Goal: Task Accomplishment & Management: Manage account settings

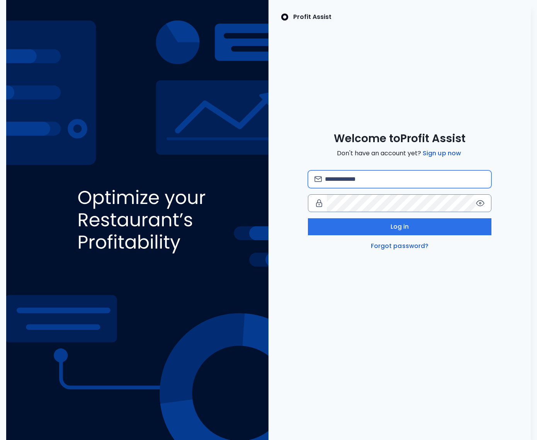
click at [362, 173] on input "email" at bounding box center [405, 179] width 160 height 17
type input "*"
click at [445, 178] on input "**********" at bounding box center [405, 179] width 160 height 17
type input "**********"
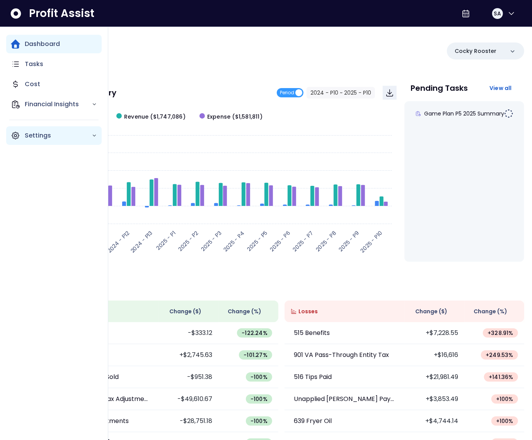
click at [20, 137] on icon "Main navigation" at bounding box center [15, 135] width 9 height 9
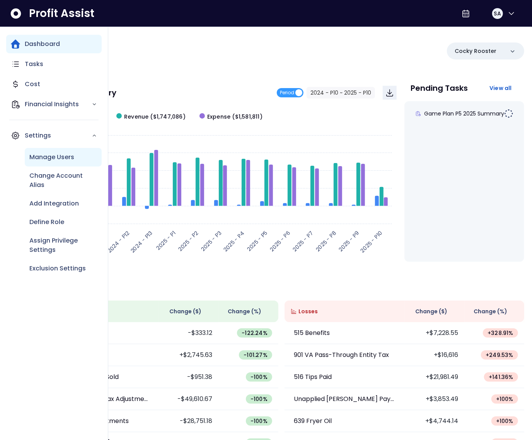
click at [49, 160] on p "Manage Users" at bounding box center [51, 157] width 45 height 9
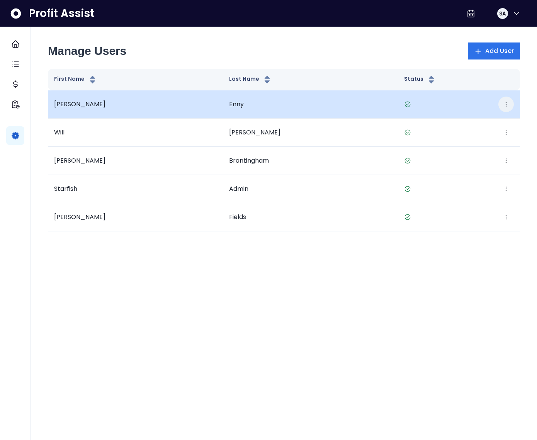
click at [508, 105] on icon "button" at bounding box center [506, 104] width 6 height 6
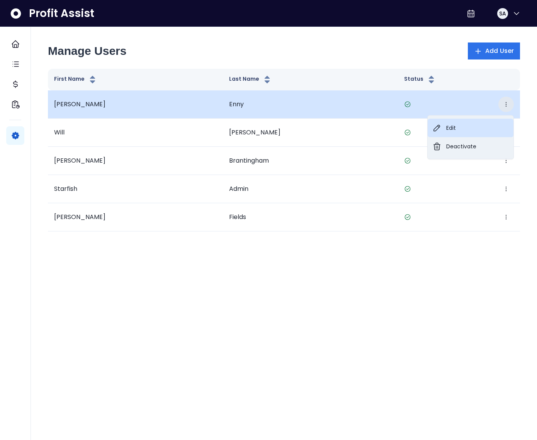
click at [487, 120] on button "Edit" at bounding box center [471, 128] width 86 height 19
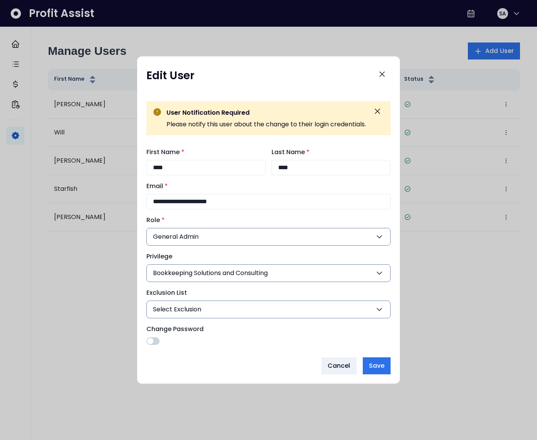
click at [333, 279] on button "Bookkeeping Solutions and Consulting" at bounding box center [268, 273] width 244 height 18
click at [382, 66] on button "Close" at bounding box center [382, 74] width 17 height 17
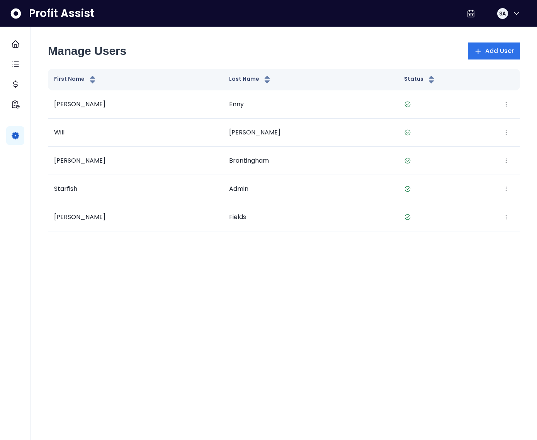
click at [386, 68] on div "Manage Users Add User First Name Last Name Status [PERSON_NAME] Edit Deactivate…" at bounding box center [284, 141] width 491 height 198
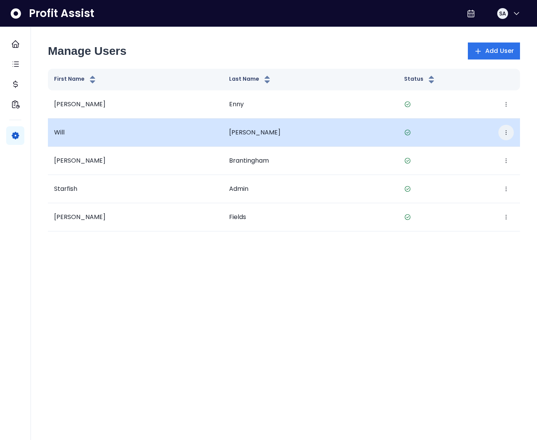
click at [504, 129] on icon "button" at bounding box center [506, 132] width 6 height 6
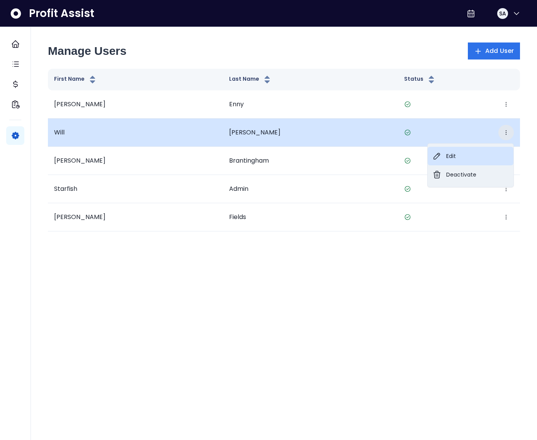
click at [442, 152] on button "Edit" at bounding box center [471, 156] width 86 height 19
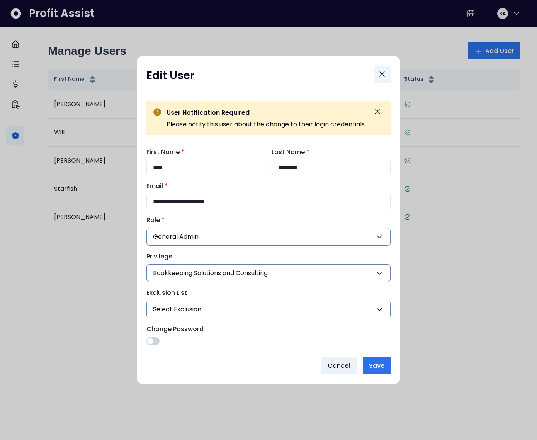
click at [383, 79] on button "Close" at bounding box center [382, 74] width 17 height 17
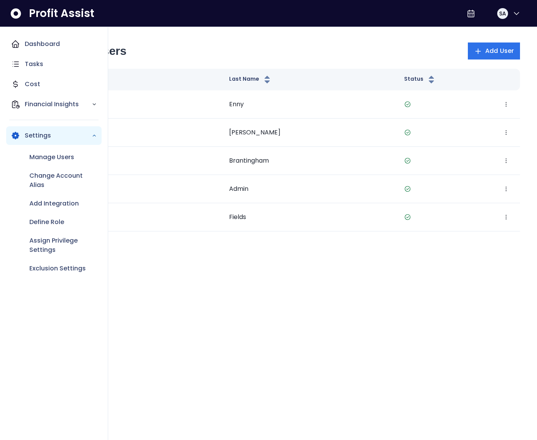
click at [11, 132] on icon "Main navigation" at bounding box center [15, 135] width 9 height 9
click at [31, 139] on p "Settings" at bounding box center [58, 135] width 67 height 9
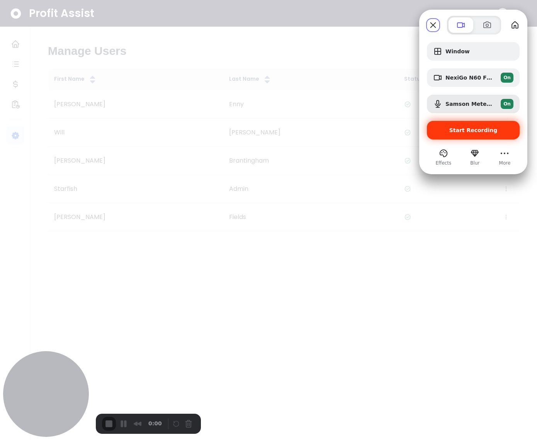
click at [459, 133] on span "Start Recording" at bounding box center [473, 130] width 48 height 6
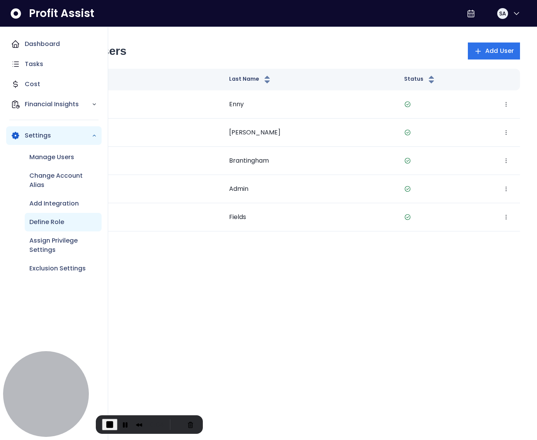
click at [55, 219] on p "Define Role" at bounding box center [46, 221] width 35 height 9
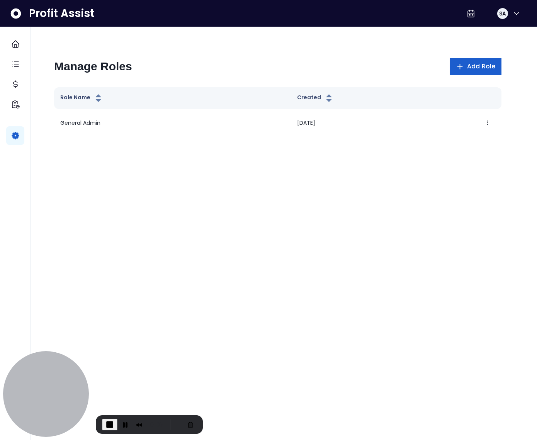
click at [481, 65] on span "Add Role" at bounding box center [481, 66] width 28 height 9
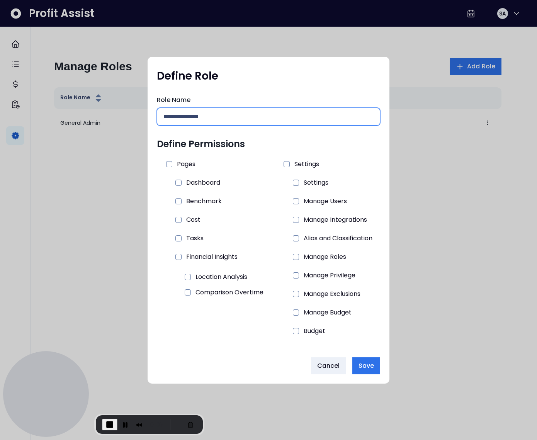
click at [198, 115] on input "text" at bounding box center [268, 116] width 210 height 17
type input "******"
click at [176, 182] on span at bounding box center [178, 183] width 6 height 6
click at [177, 216] on div at bounding box center [178, 220] width 12 height 12
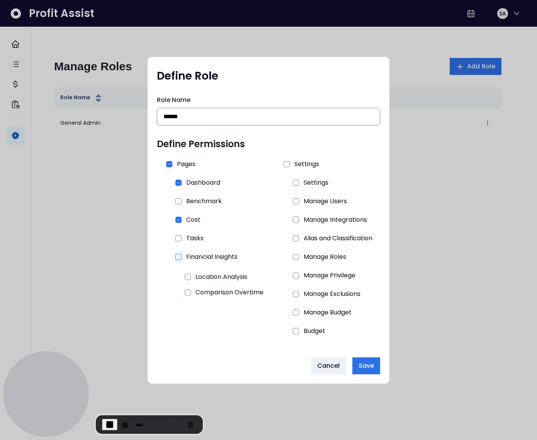
click at [177, 258] on span at bounding box center [178, 257] width 6 height 6
click at [362, 364] on span "Save" at bounding box center [365, 365] width 15 height 9
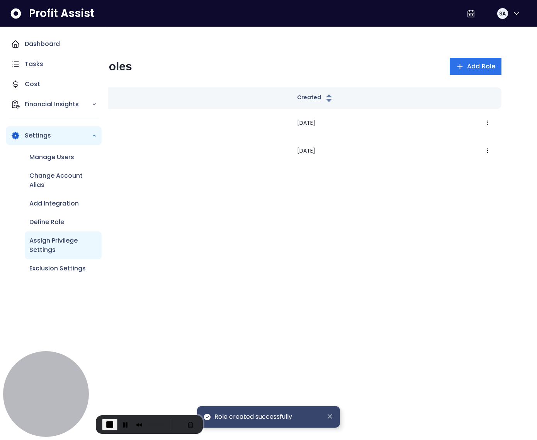
click at [58, 236] on p "Assign Privilege Settings" at bounding box center [63, 245] width 68 height 19
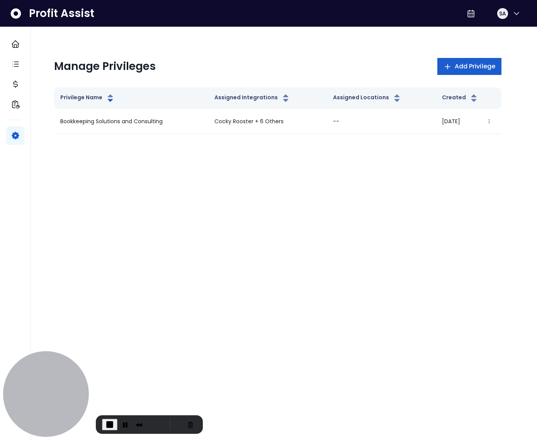
click at [469, 69] on span "Add Privilege" at bounding box center [475, 66] width 41 height 9
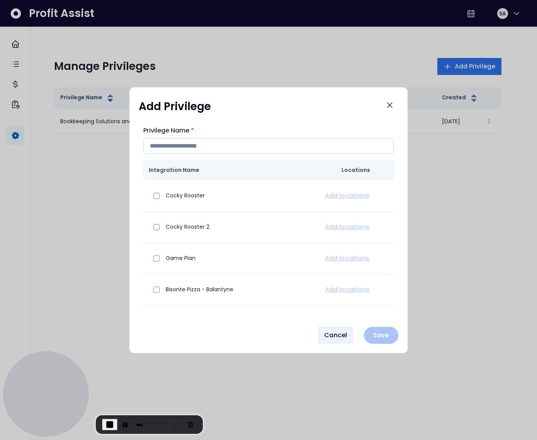
click at [230, 145] on input "Privilege Name *" at bounding box center [268, 145] width 250 height 15
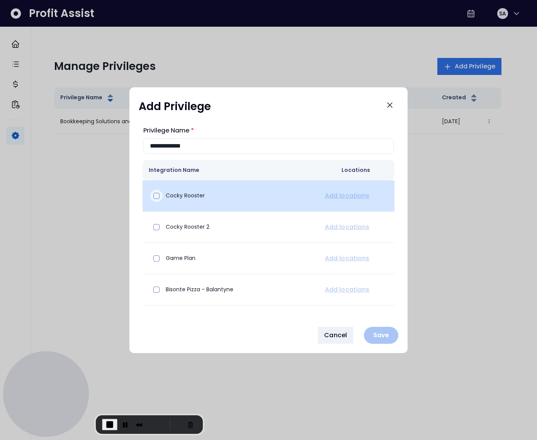
type input "**********"
click at [153, 194] on span at bounding box center [156, 196] width 6 height 6
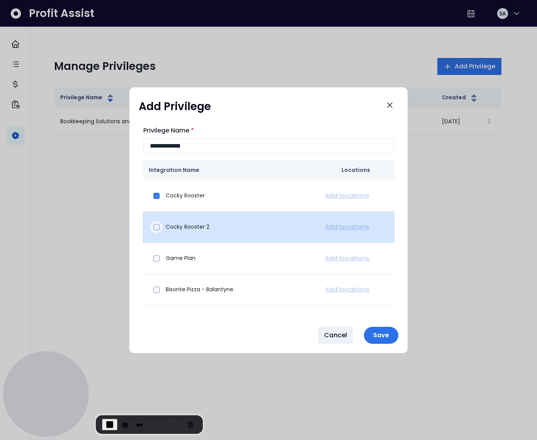
click at [158, 229] on span at bounding box center [156, 227] width 6 height 6
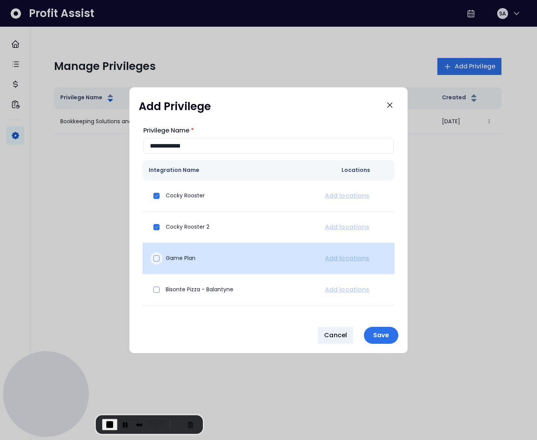
click at [157, 258] on span at bounding box center [156, 258] width 6 height 6
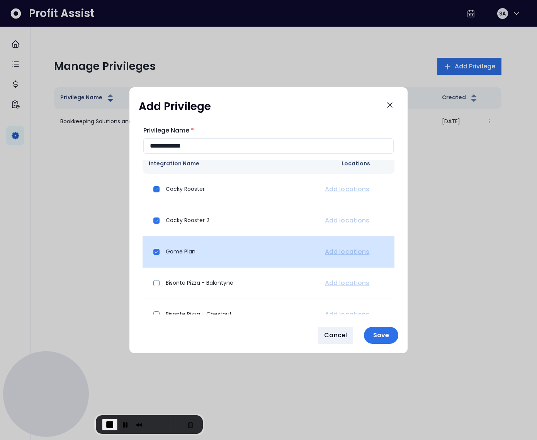
scroll to position [3, 0]
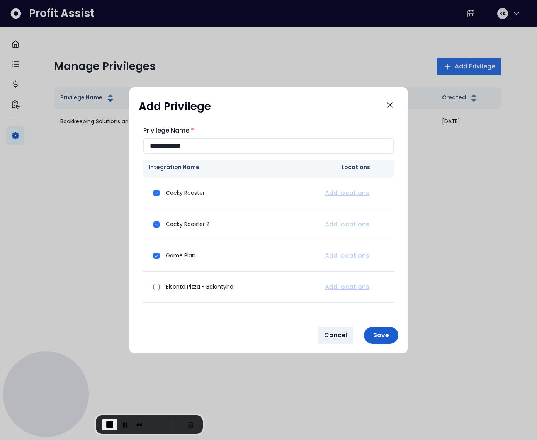
click at [386, 330] on button "Save" at bounding box center [381, 335] width 34 height 17
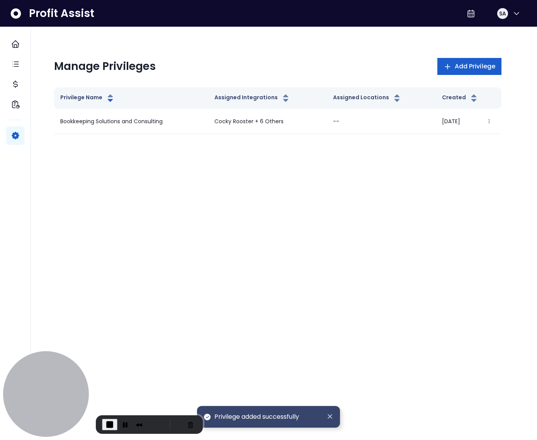
click at [457, 67] on span "Add Privilege" at bounding box center [475, 66] width 41 height 9
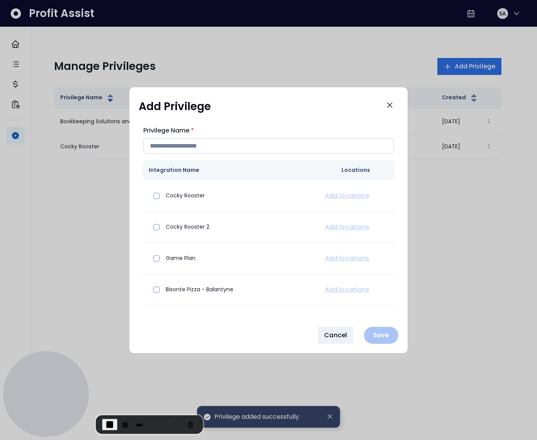
click at [202, 143] on input "Privilege Name *" at bounding box center [268, 145] width 250 height 15
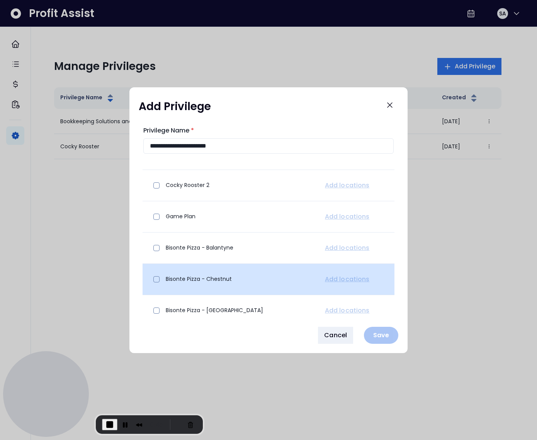
scroll to position [85, 0]
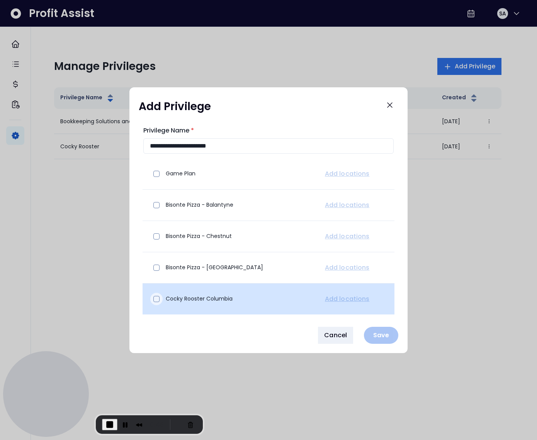
type input "**********"
click at [156, 298] on span at bounding box center [156, 299] width 6 height 6
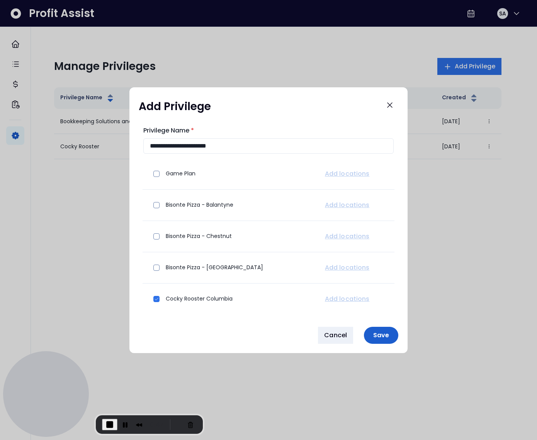
click at [384, 338] on p "Save" at bounding box center [381, 334] width 25 height 7
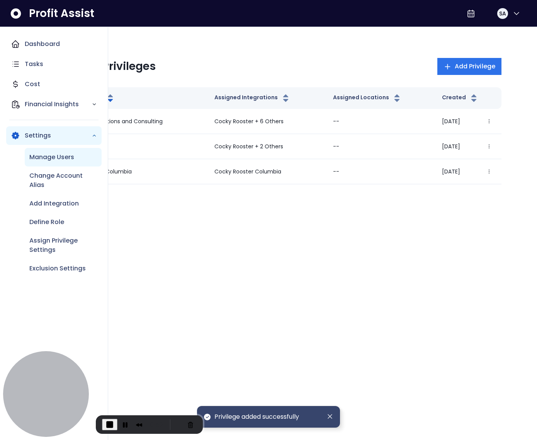
click at [54, 152] on div "Manage Users" at bounding box center [63, 157] width 77 height 19
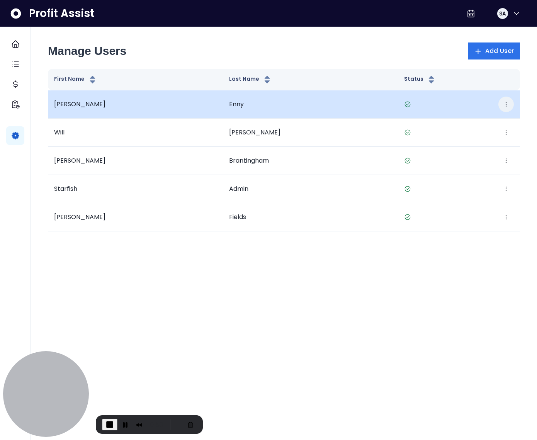
click at [503, 102] on icon "button" at bounding box center [506, 104] width 6 height 6
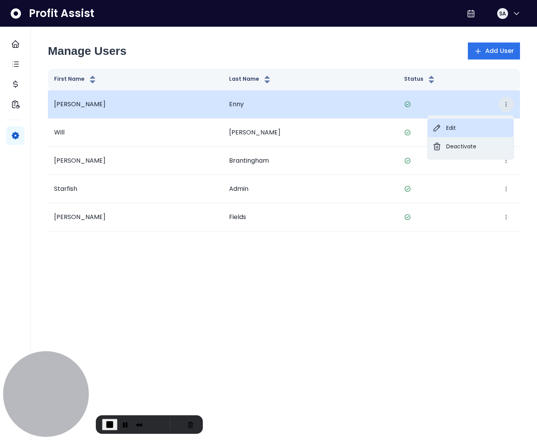
click at [472, 125] on button "Edit" at bounding box center [471, 128] width 86 height 19
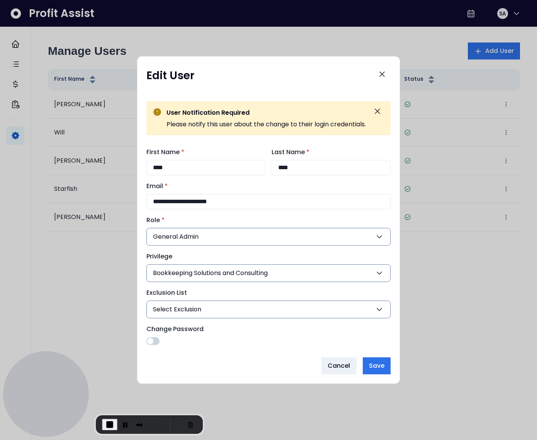
click at [219, 271] on span "Bookkeeping Solutions and Consulting" at bounding box center [210, 272] width 115 height 9
click at [233, 360] on div "Cancel Save" at bounding box center [268, 365] width 244 height 17
click at [199, 239] on button "General Admin" at bounding box center [268, 237] width 244 height 18
click at [266, 364] on div "Cancel Save" at bounding box center [268, 365] width 244 height 17
click at [325, 362] on button "Cancel" at bounding box center [338, 365] width 35 height 17
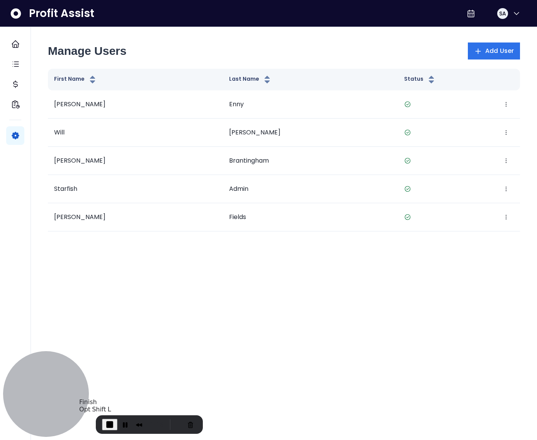
click at [110, 424] on span "End Recording" at bounding box center [109, 424] width 9 height 9
